Goal: Task Accomplishment & Management: Complete application form

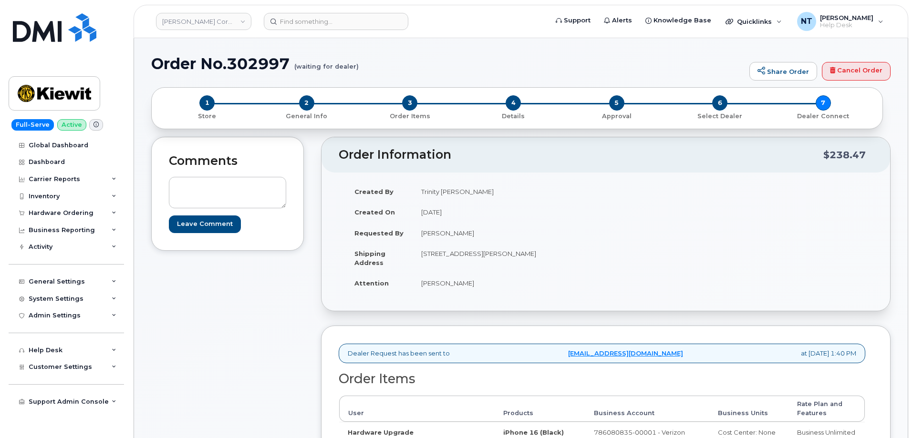
scroll to position [191, 0]
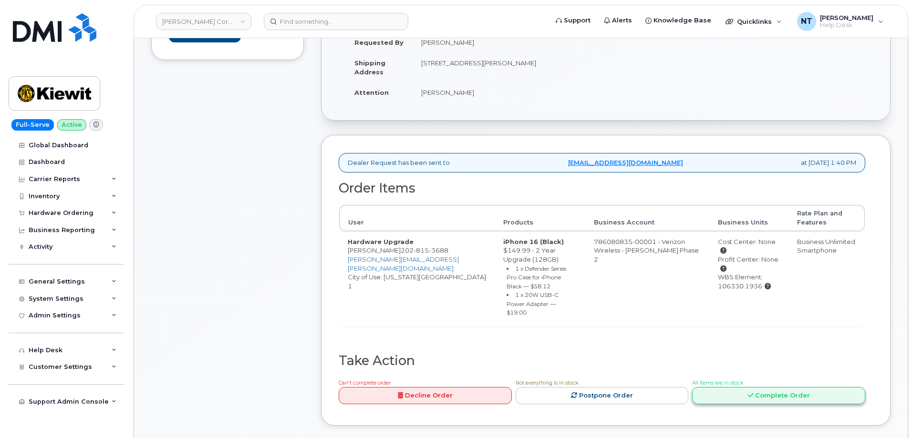
click at [784, 387] on link "Complete Order" at bounding box center [778, 396] width 173 height 18
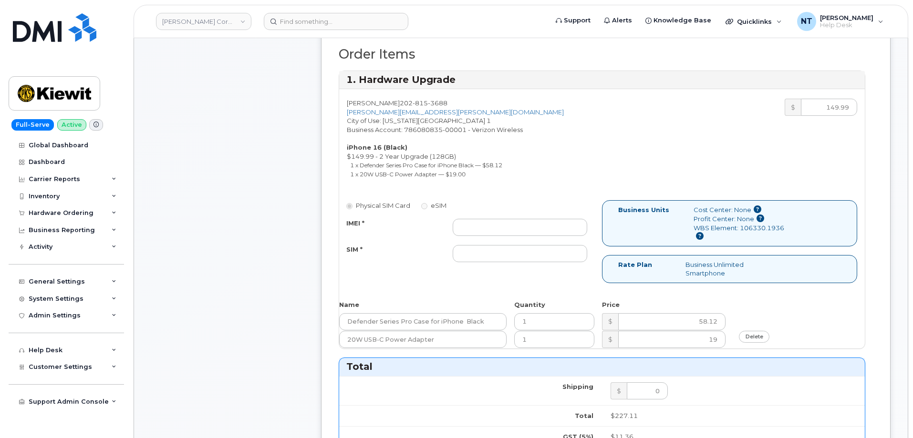
scroll to position [334, 0]
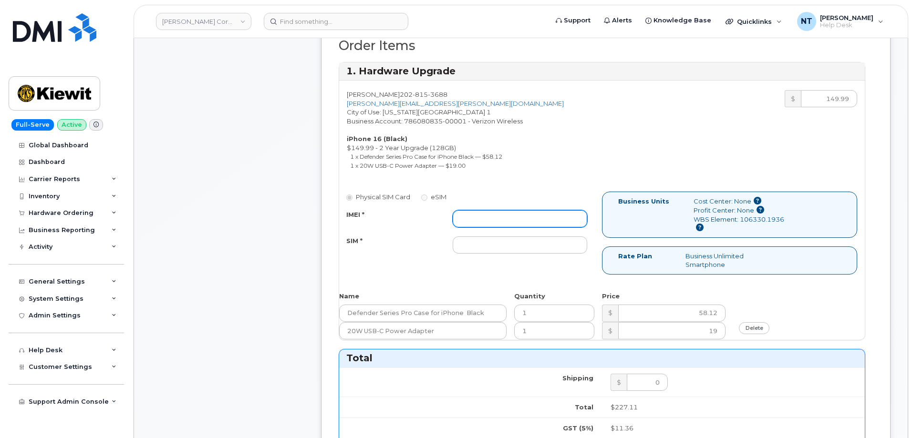
click at [489, 212] on input "IMEI *" at bounding box center [520, 218] width 134 height 17
paste input "356422163136829"
type input "356422163136829"
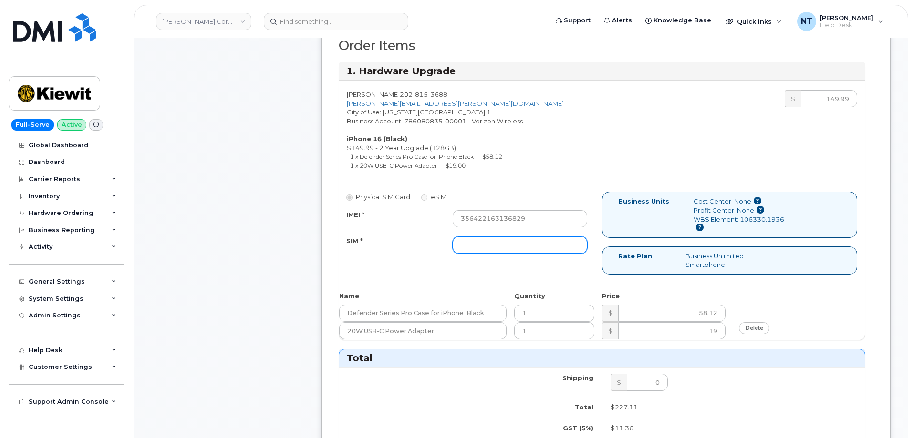
click at [478, 246] on input "SIM *" at bounding box center [520, 245] width 134 height 17
type input "N"
type input "n/a"
click at [292, 260] on div "Comments Leave Comment" at bounding box center [227, 319] width 153 height 1033
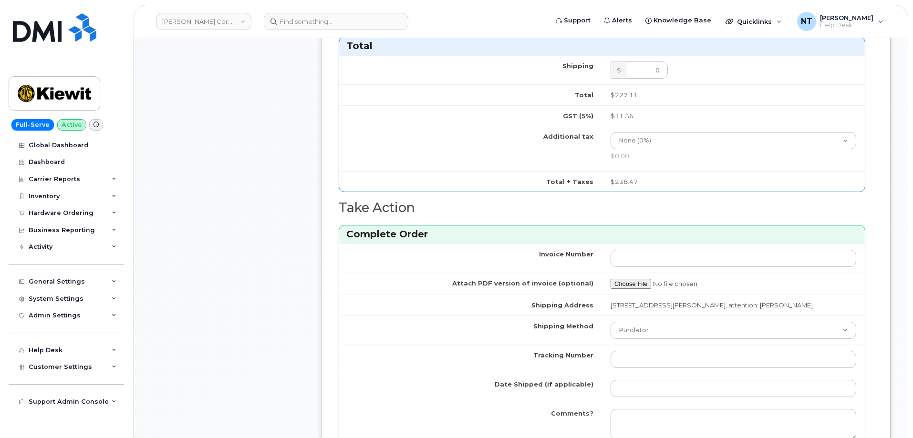
scroll to position [668, 0]
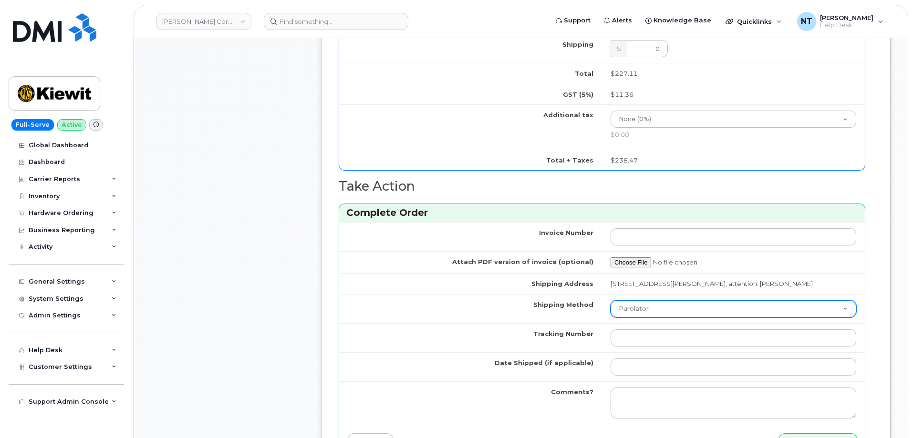
click at [643, 301] on select "Purolator UPS FedEx Canada Post Courier Other Drop Off Pick Up" at bounding box center [733, 308] width 246 height 17
select select "FedEx"
click at [610, 300] on select "Purolator UPS FedEx Canada Post Courier Other Drop Off Pick Up" at bounding box center [733, 308] width 246 height 17
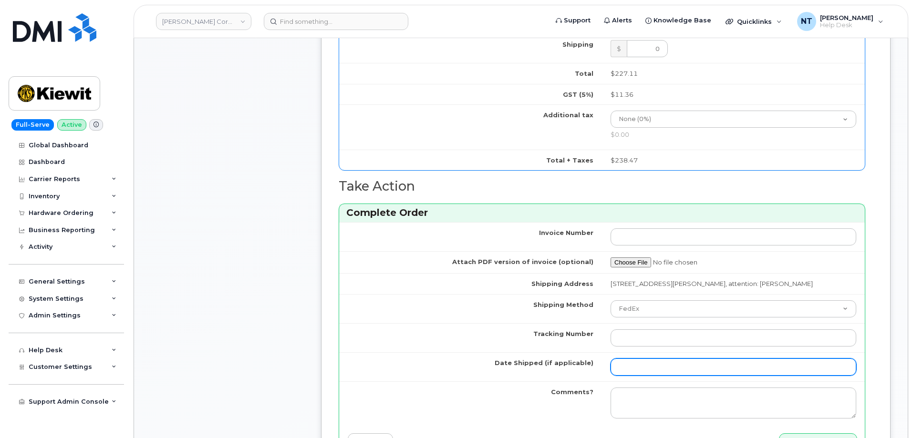
click at [649, 361] on input "Date Shipped (if applicable)" at bounding box center [733, 367] width 246 height 17
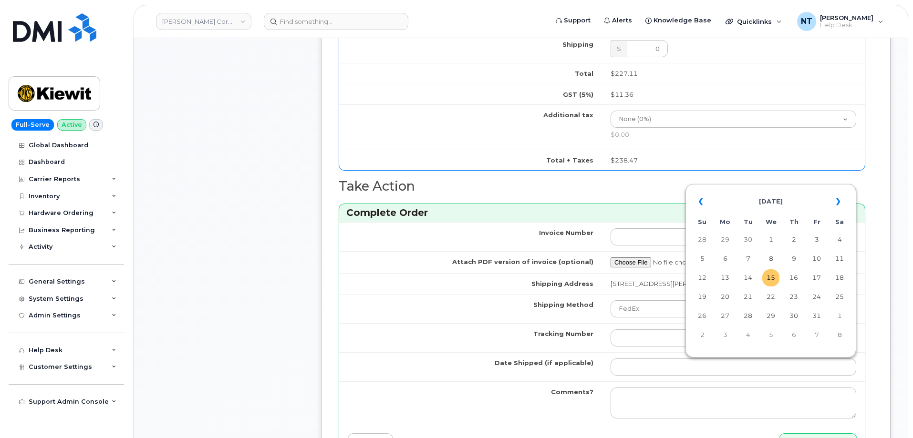
click at [770, 275] on td "15" at bounding box center [770, 277] width 17 height 17
type input "[DATE]"
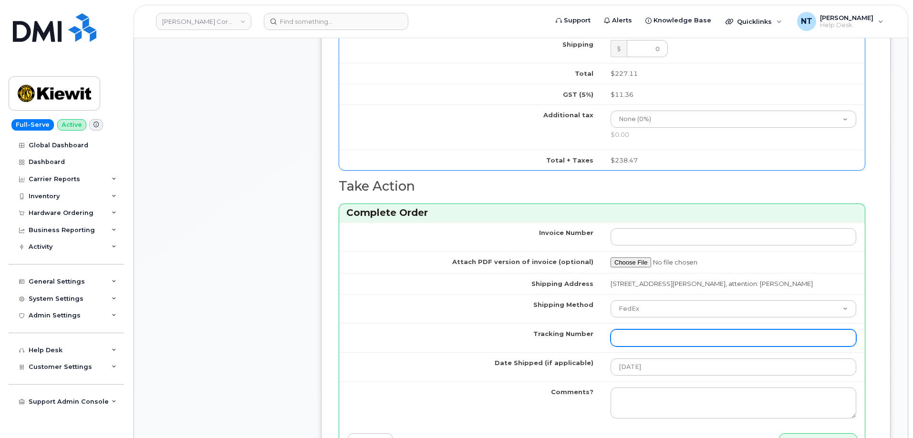
click at [623, 336] on input "Tracking Number" at bounding box center [733, 338] width 246 height 17
paste input "1Z3W39X63555195474"
type input "1Z3W39X63555195474"
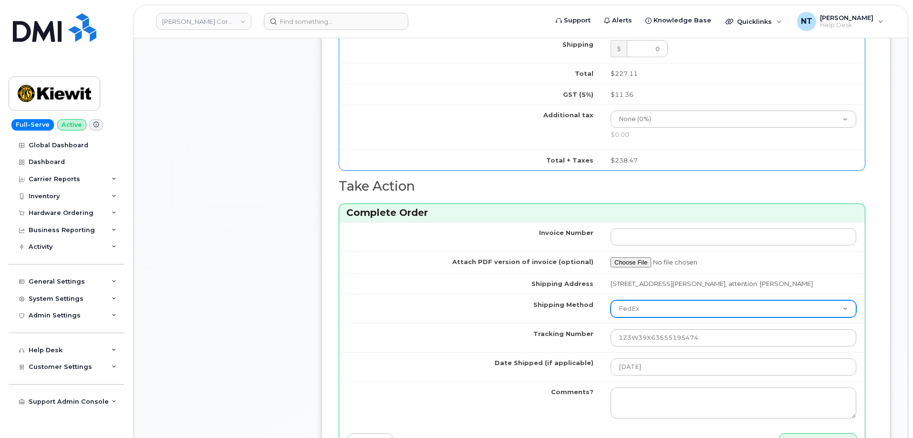
click at [641, 312] on select "Purolator UPS FedEx Canada Post Courier Other Drop Off Pick Up" at bounding box center [733, 308] width 246 height 17
select select "UPS"
click at [610, 300] on select "Purolator UPS FedEx Canada Post Courier Other Drop Off Pick Up" at bounding box center [733, 308] width 246 height 17
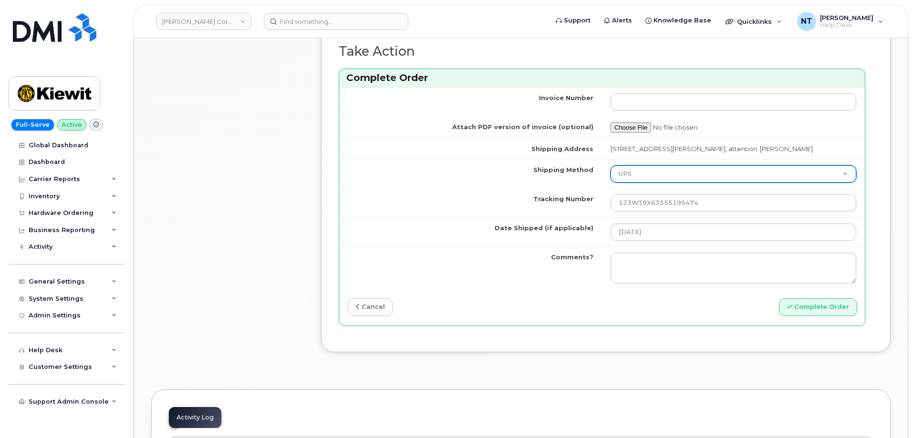
scroll to position [811, 0]
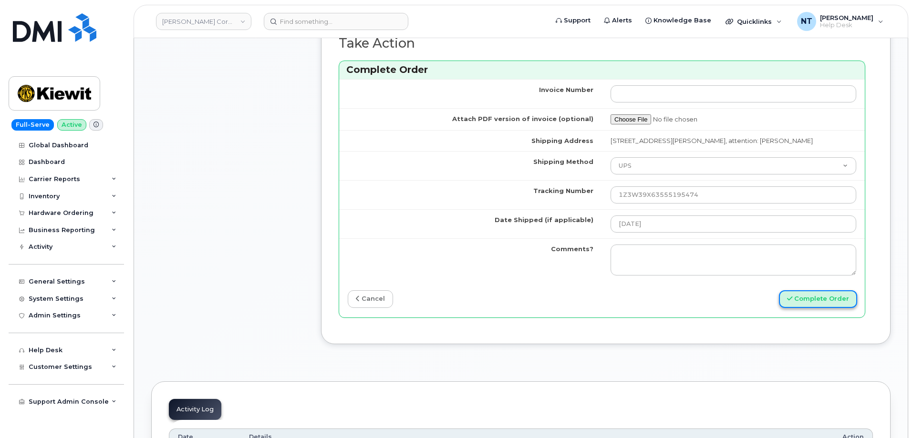
click at [809, 298] on button "Complete Order" at bounding box center [818, 299] width 78 height 18
